Goal: Find specific page/section: Find specific page/section

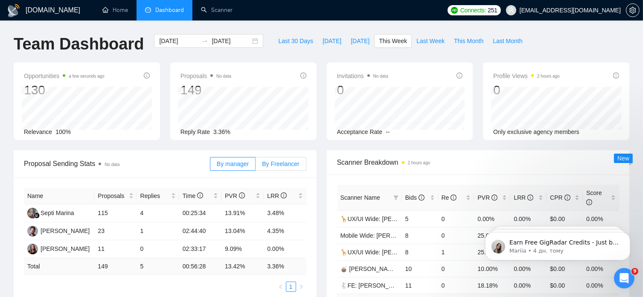
click at [282, 163] on span "By Freelancer" at bounding box center [280, 163] width 37 height 7
click at [256, 166] on input "By Freelancer" at bounding box center [256, 166] width 0 height 0
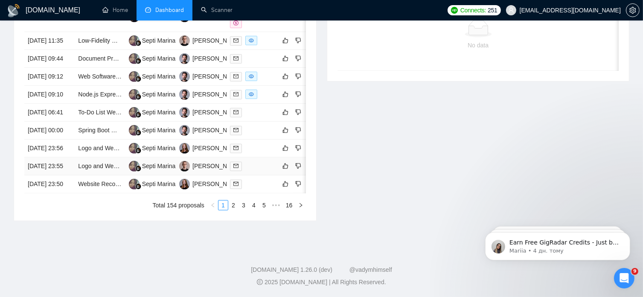
scroll to position [420, 0]
click at [235, 210] on link "2" at bounding box center [233, 205] width 9 height 9
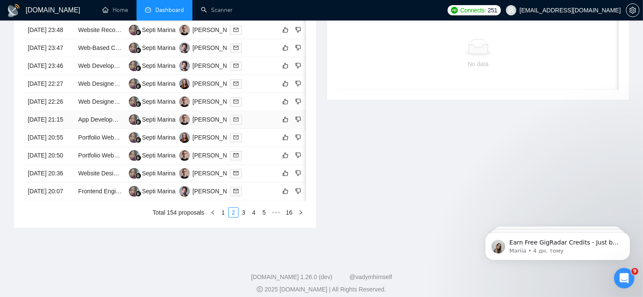
scroll to position [381, 0]
click at [221, 218] on link "1" at bounding box center [223, 213] width 9 height 9
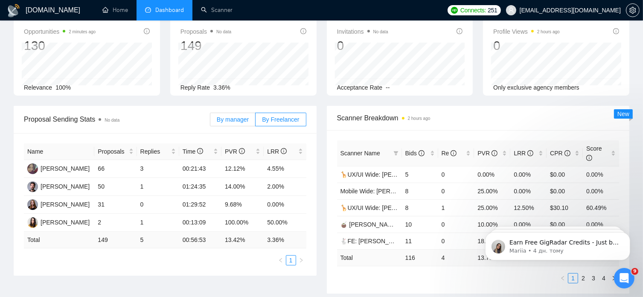
scroll to position [44, 0]
